Goal: Find specific page/section: Find specific page/section

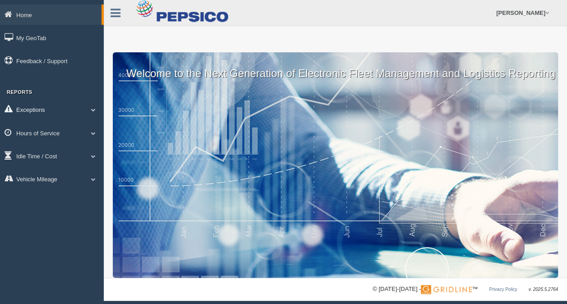
click at [95, 116] on link "Exceptions" at bounding box center [52, 109] width 104 height 20
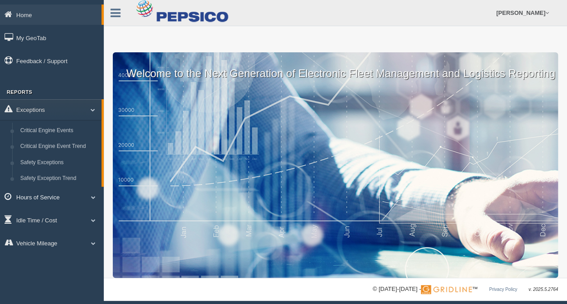
click at [95, 198] on span at bounding box center [94, 197] width 12 height 5
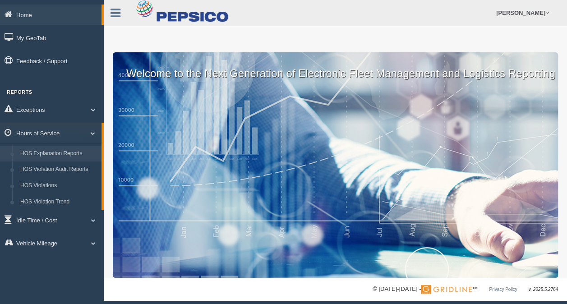
click at [79, 156] on link "HOS Explanation Reports" at bounding box center [58, 154] width 85 height 16
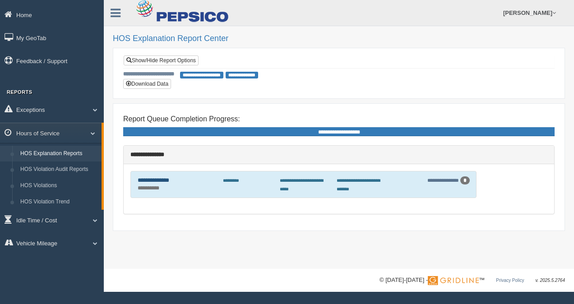
click at [169, 179] on link "**********" at bounding box center [154, 180] width 32 height 6
